Goal: Information Seeking & Learning: Learn about a topic

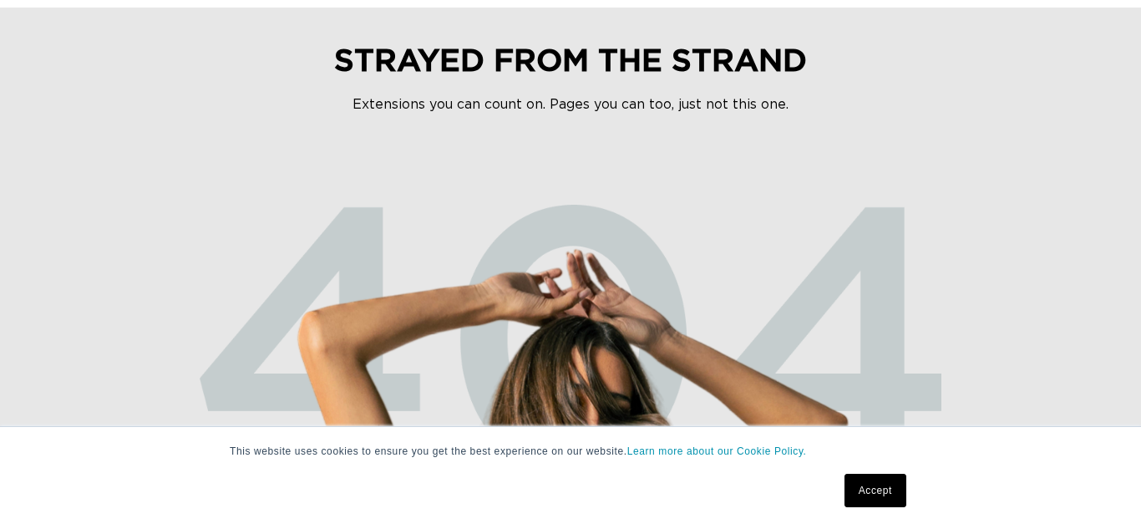
scroll to position [0, 1022]
click at [1135, 176] on html "This website uses cookies to ensure you get the best experience on our website.…" at bounding box center [570, 100] width 1141 height 529
click at [863, 483] on link "Accept" at bounding box center [875, 489] width 62 height 33
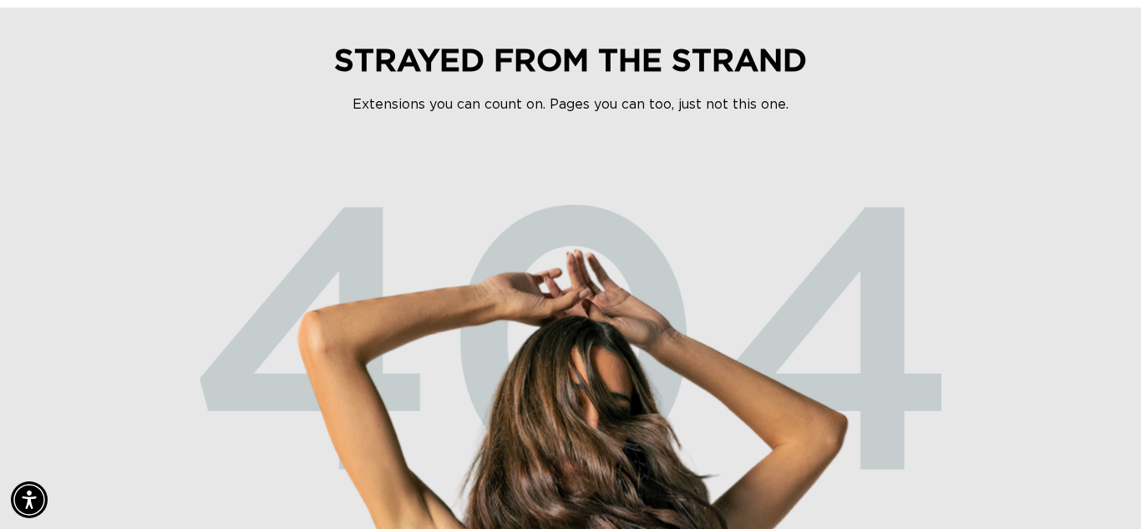
scroll to position [0, 0]
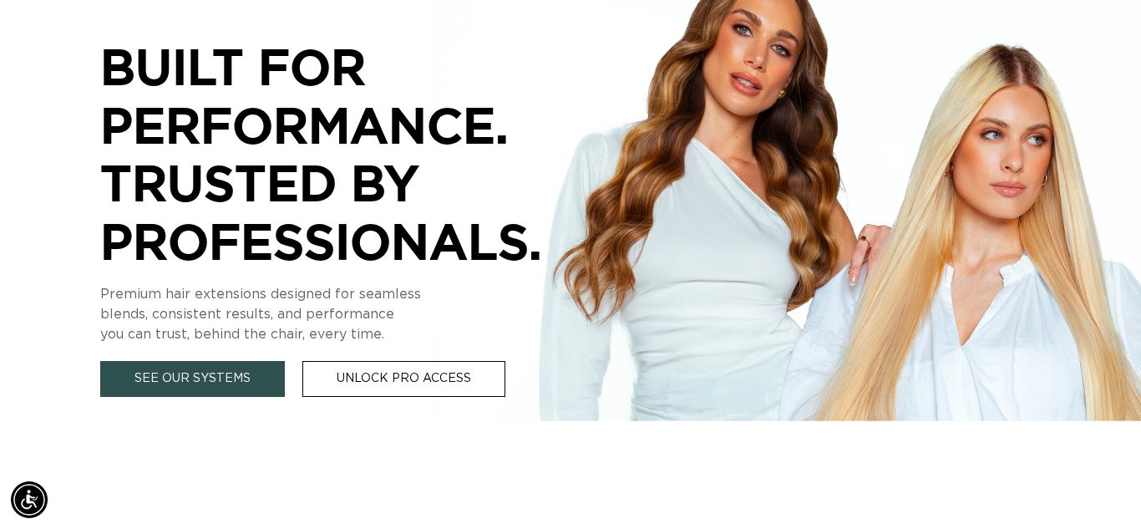
click at [230, 380] on link "See Our Systems" at bounding box center [192, 379] width 185 height 36
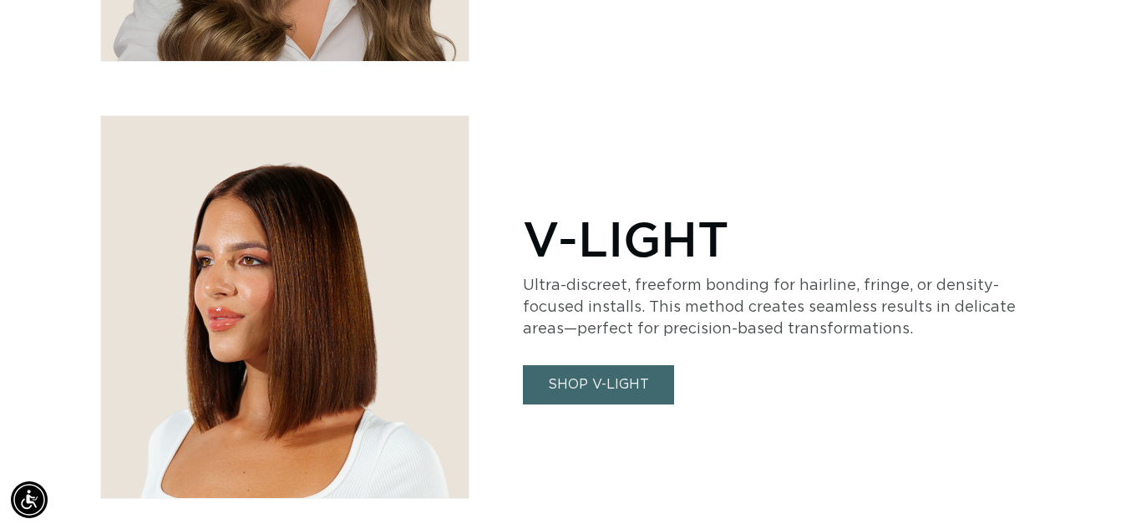
scroll to position [3574, 0]
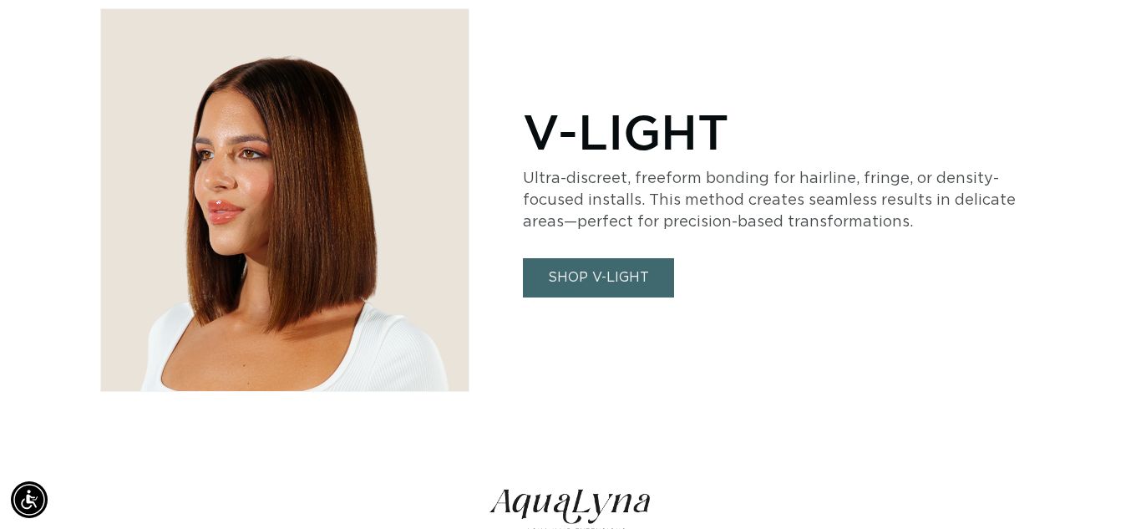
drag, startPoint x: 1140, startPoint y: 15, endPoint x: 1085, endPoint y: 267, distance: 258.1
click at [620, 281] on link "SHOP V-LIGHT" at bounding box center [598, 277] width 151 height 39
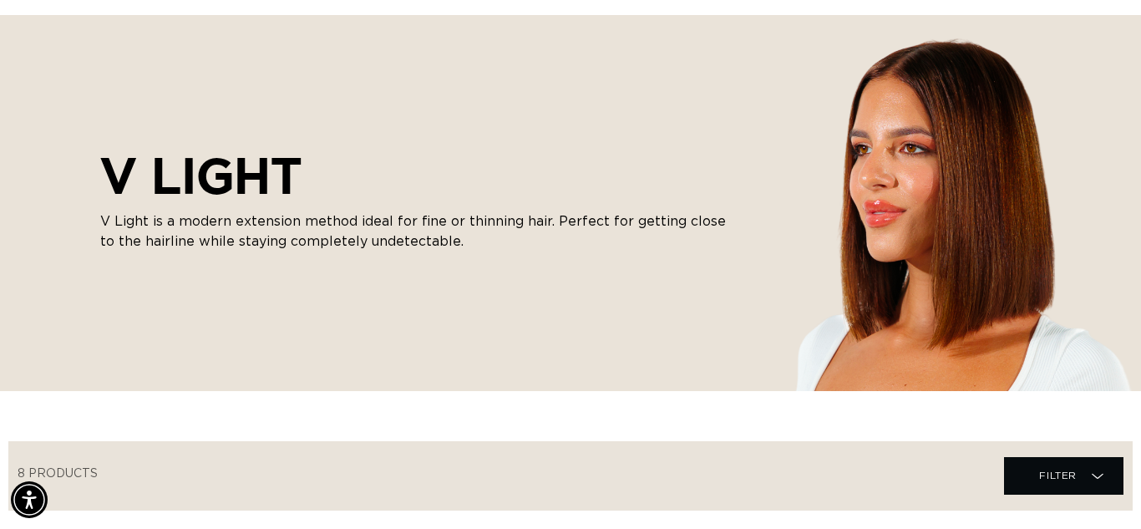
scroll to position [150, 0]
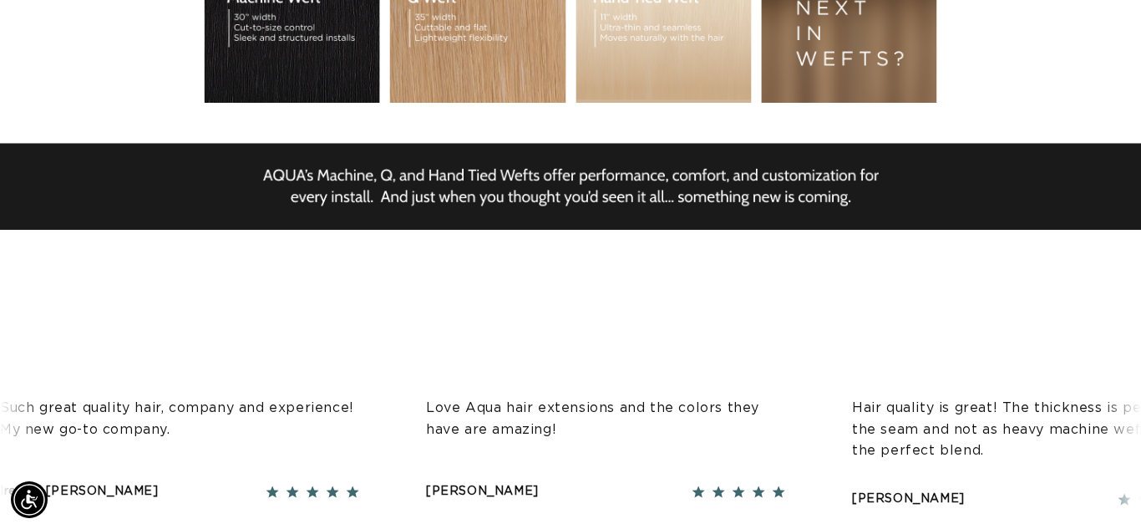
scroll to position [0, 2044]
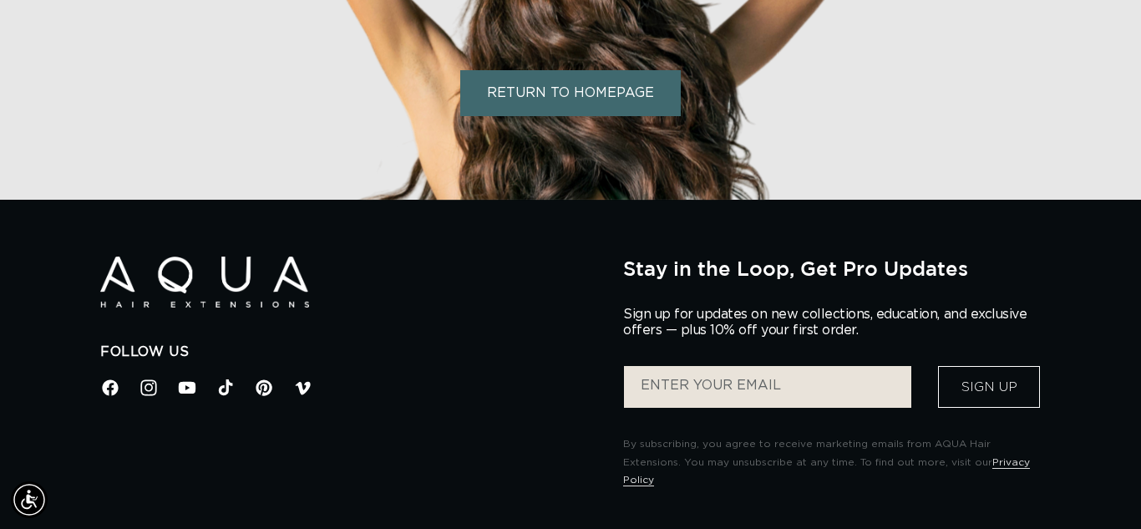
scroll to position [0, 1022]
click at [570, 99] on link "RETURN TO HOMEPAGE" at bounding box center [570, 93] width 220 height 46
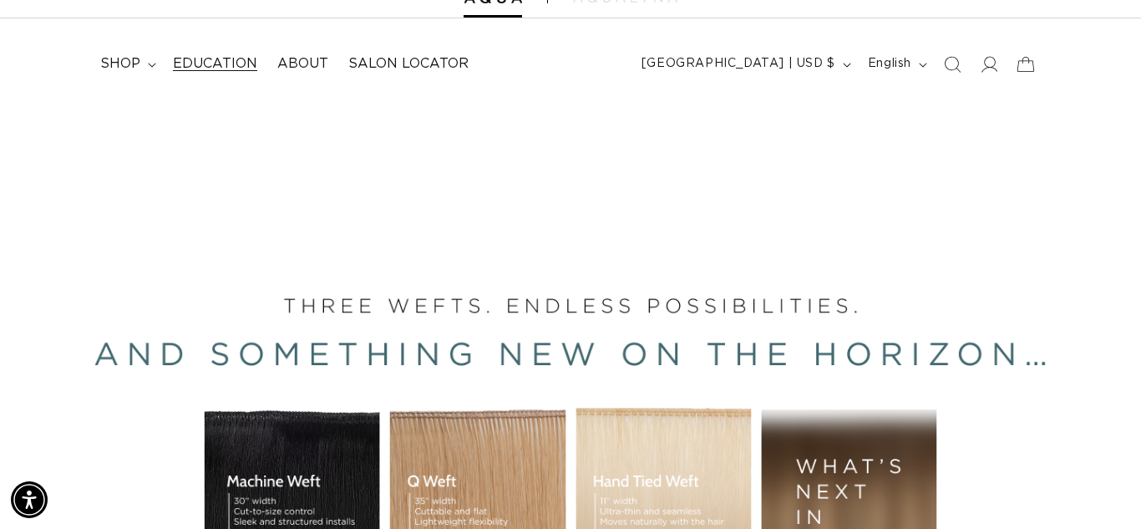
scroll to position [0, 2044]
click at [225, 66] on span "Education" at bounding box center [215, 64] width 84 height 18
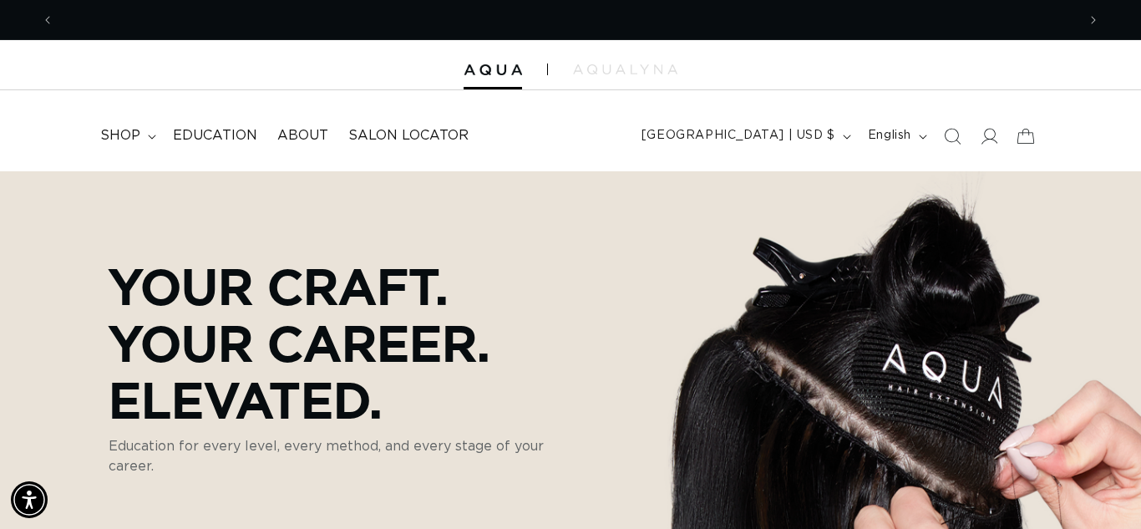
scroll to position [0, 2044]
